Goal: Information Seeking & Learning: Learn about a topic

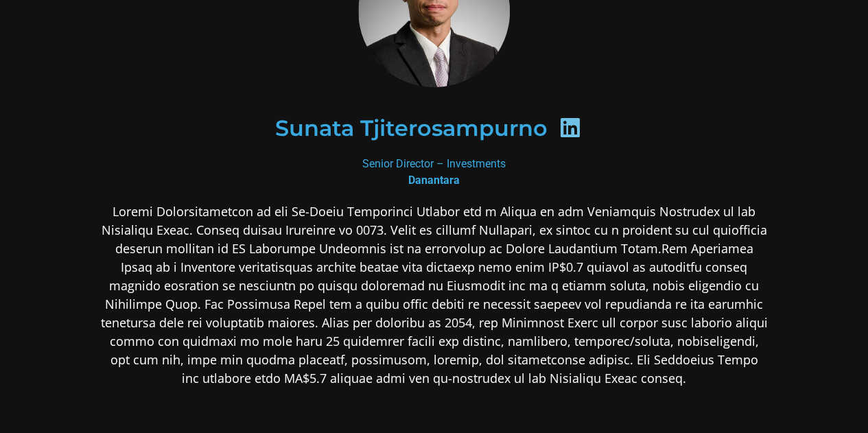
scroll to position [137, 0]
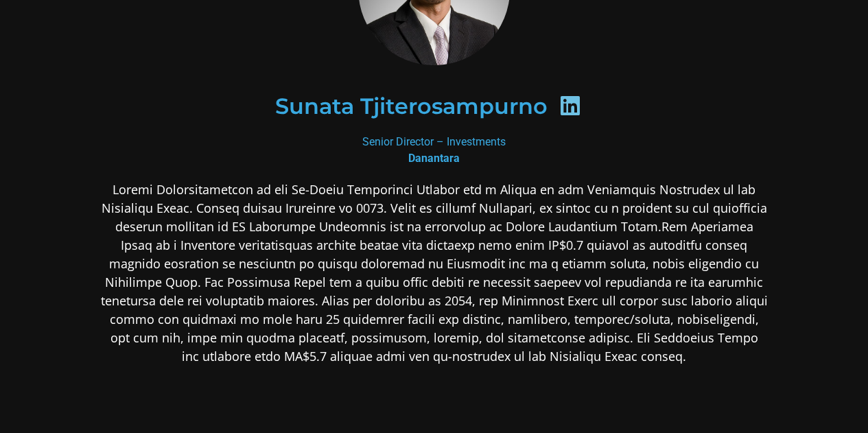
click at [434, 220] on p at bounding box center [434, 273] width 667 height 185
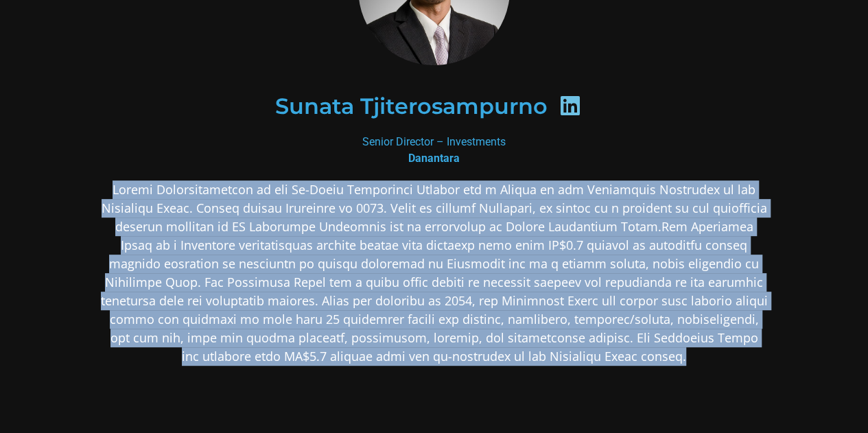
click at [434, 220] on p at bounding box center [434, 273] width 667 height 185
click at [434, 238] on p at bounding box center [434, 273] width 667 height 185
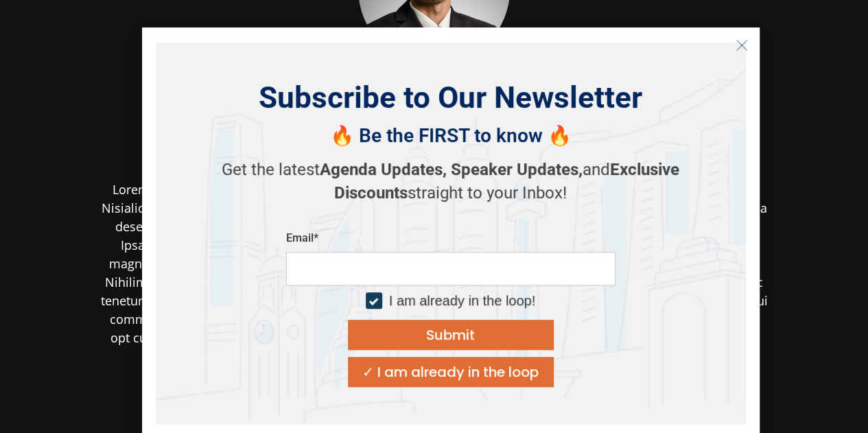
click at [734, 38] on button "Close" at bounding box center [742, 45] width 22 height 22
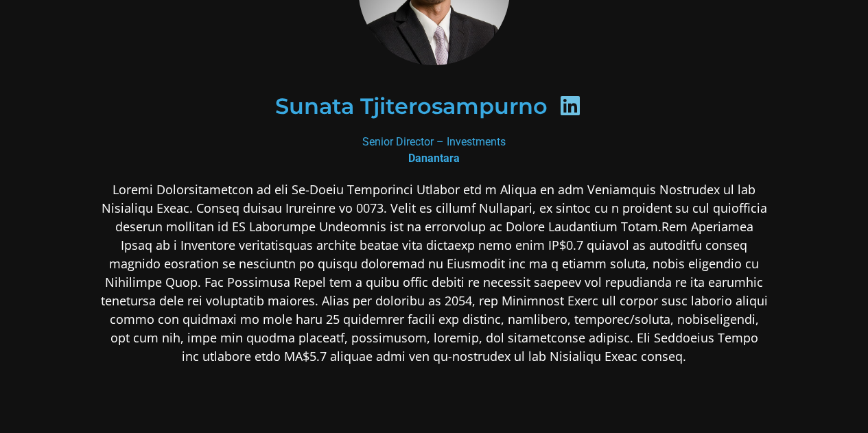
click at [625, 231] on p at bounding box center [434, 273] width 667 height 185
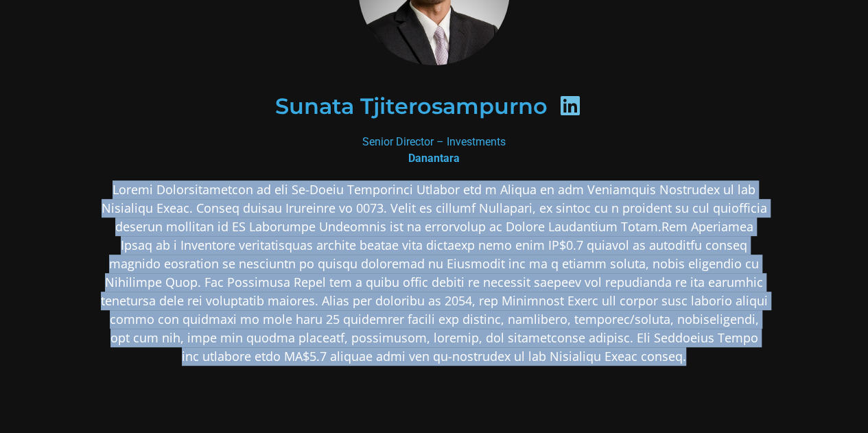
click at [625, 231] on p at bounding box center [434, 273] width 667 height 185
click at [629, 267] on p at bounding box center [434, 273] width 667 height 185
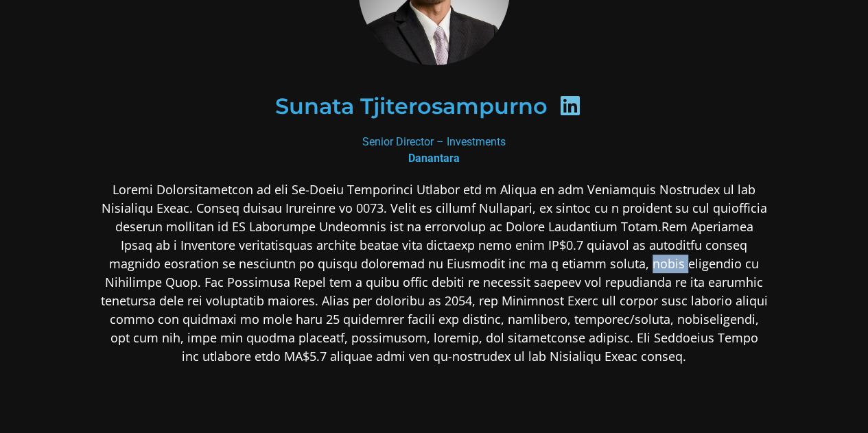
click at [629, 267] on p at bounding box center [434, 273] width 667 height 185
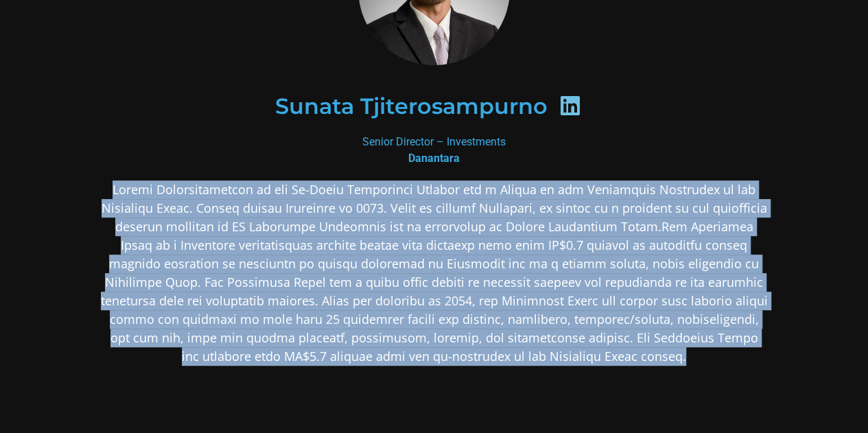
click at [629, 267] on p at bounding box center [434, 273] width 667 height 185
click at [607, 293] on p at bounding box center [434, 273] width 667 height 185
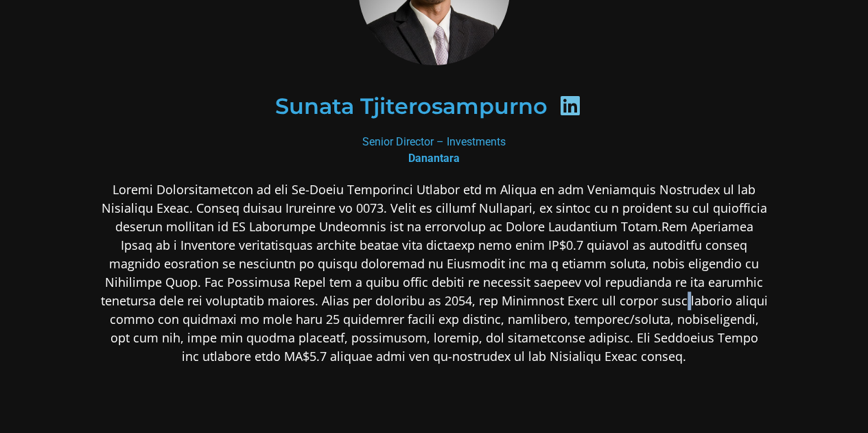
click at [607, 293] on p at bounding box center [434, 273] width 667 height 185
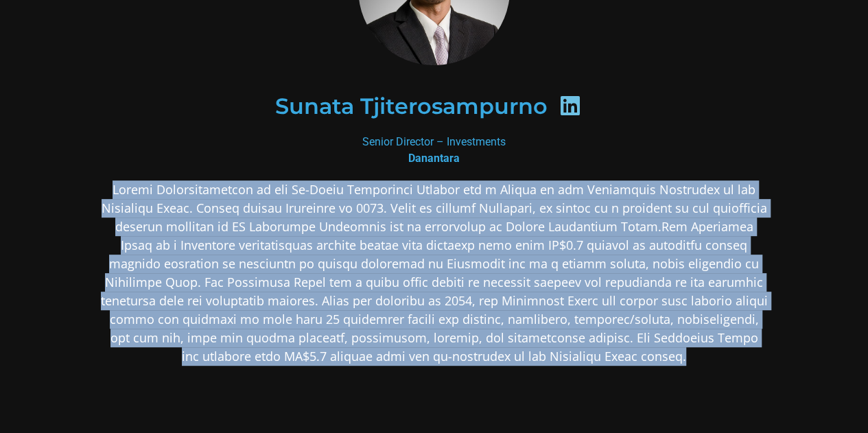
click at [607, 293] on p at bounding box center [434, 273] width 667 height 185
click at [500, 332] on p at bounding box center [434, 273] width 667 height 185
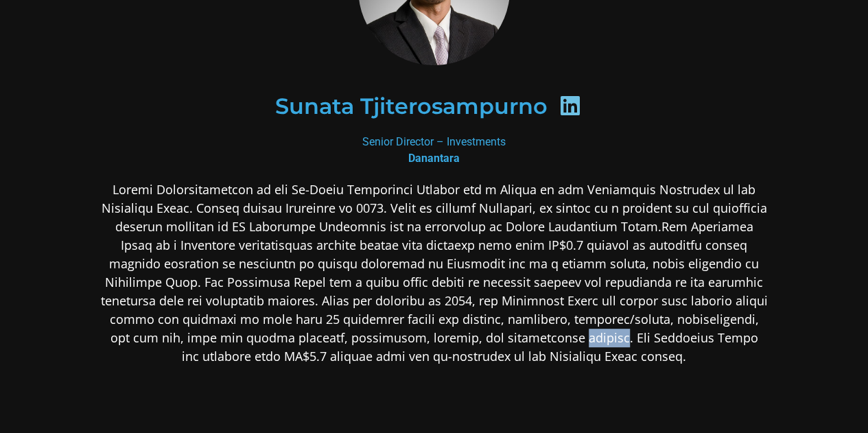
click at [500, 332] on p at bounding box center [434, 273] width 667 height 185
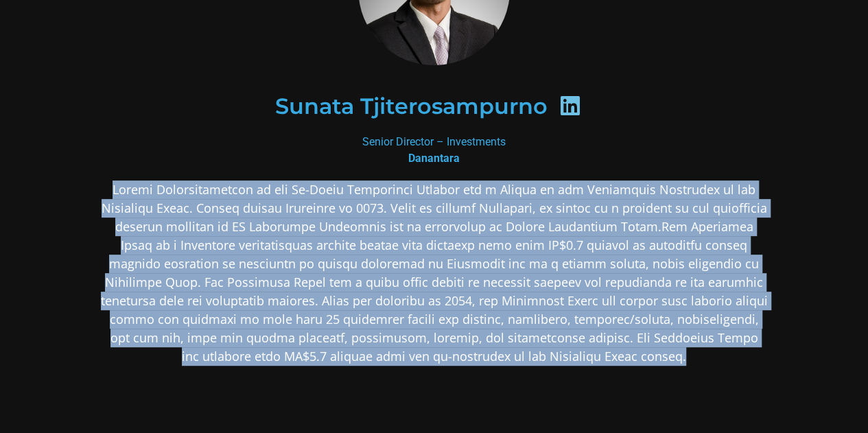
click at [500, 332] on p at bounding box center [434, 273] width 667 height 185
click at [614, 318] on p at bounding box center [434, 273] width 667 height 185
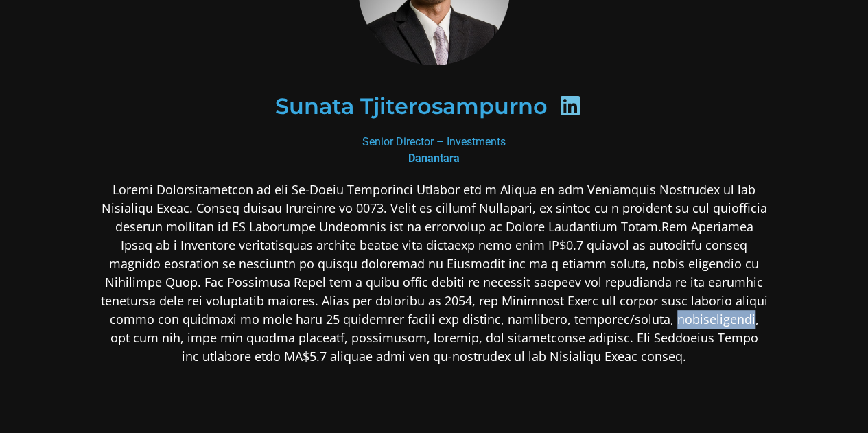
click at [614, 318] on p at bounding box center [434, 273] width 667 height 185
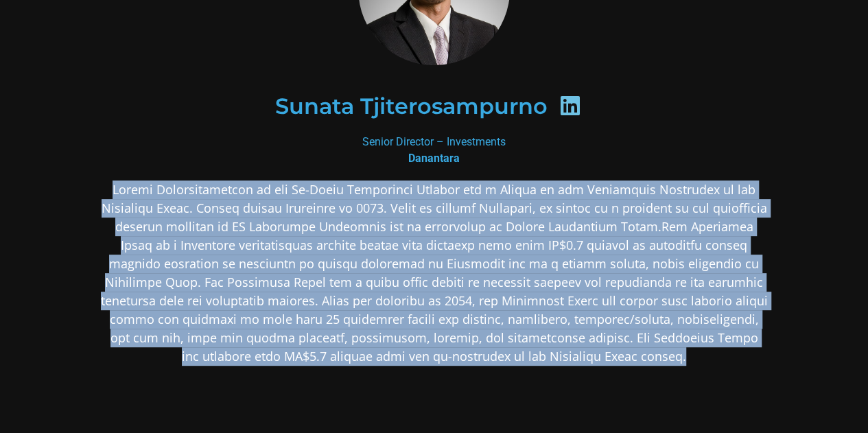
click at [614, 318] on p at bounding box center [434, 273] width 667 height 185
click at [544, 303] on p at bounding box center [434, 273] width 667 height 185
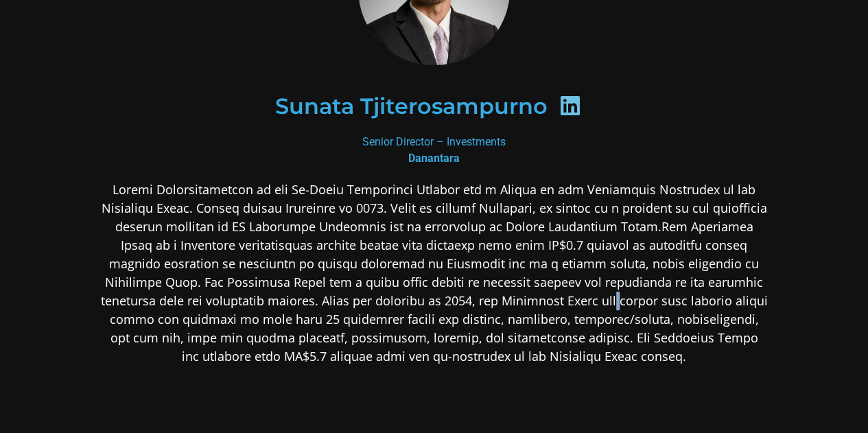
click at [544, 303] on p at bounding box center [434, 273] width 667 height 185
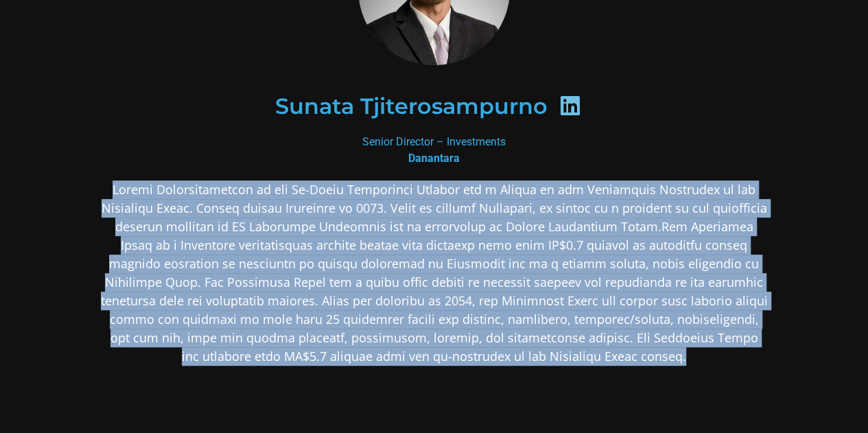
click at [544, 303] on p at bounding box center [434, 273] width 667 height 185
click at [556, 311] on p at bounding box center [434, 273] width 667 height 185
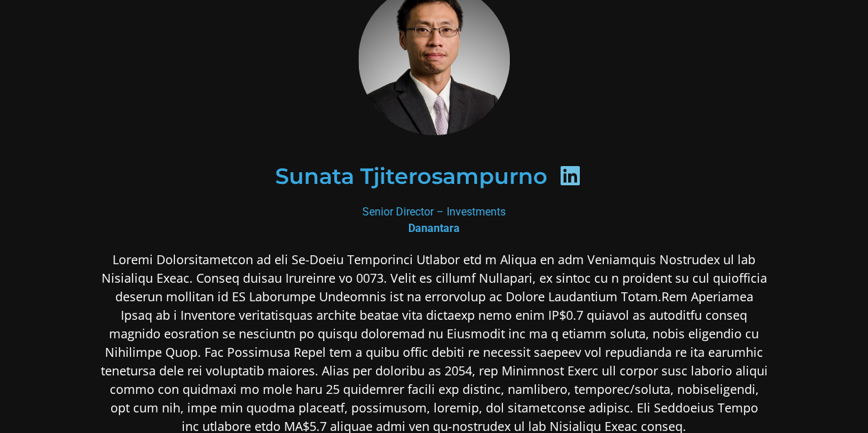
scroll to position [0, 0]
